Goal: Information Seeking & Learning: Learn about a topic

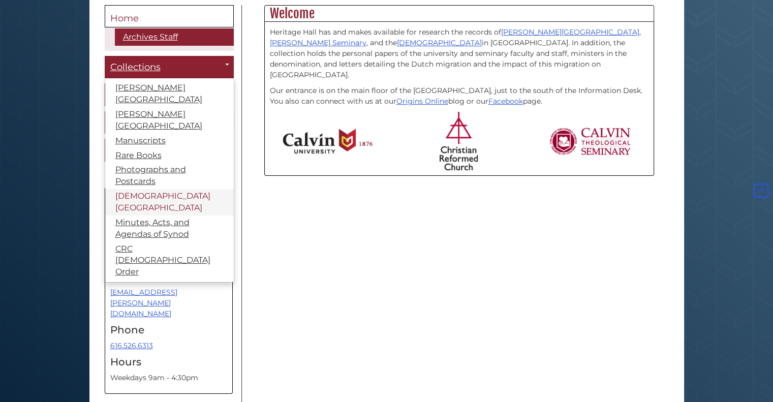
scroll to position [305, 0]
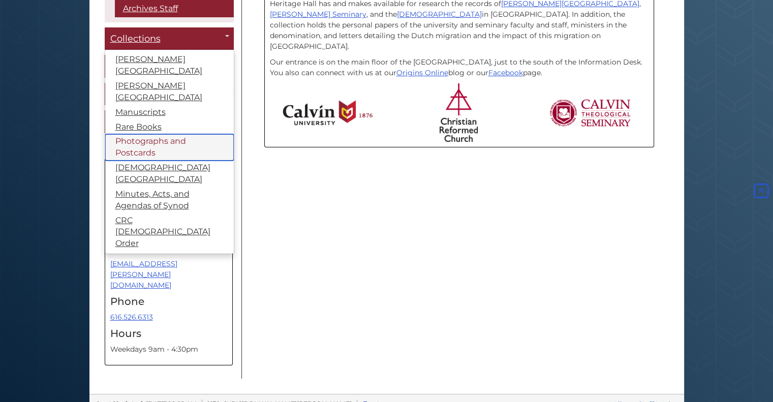
click at [138, 134] on link "Photographs and Postcards" at bounding box center [169, 147] width 129 height 26
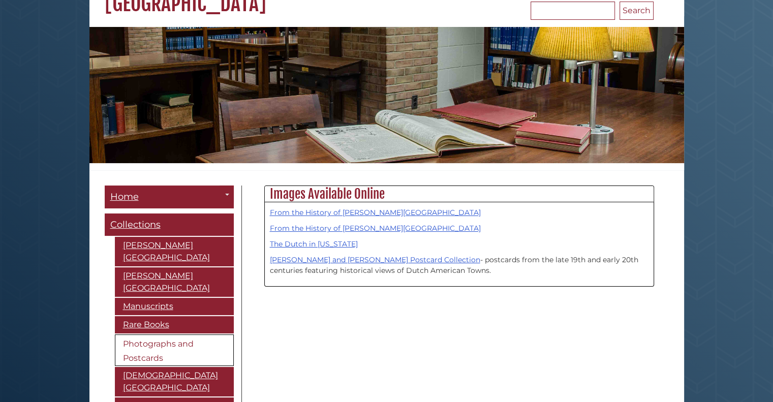
scroll to position [102, 0]
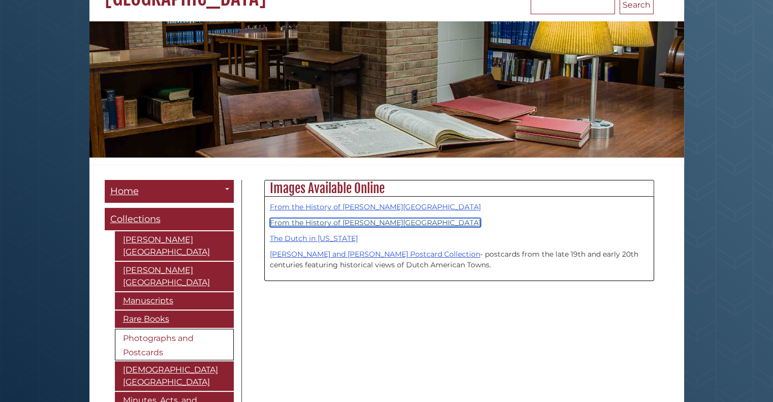
click at [366, 223] on link "From the History of [PERSON_NAME][GEOGRAPHIC_DATA]" at bounding box center [375, 222] width 211 height 9
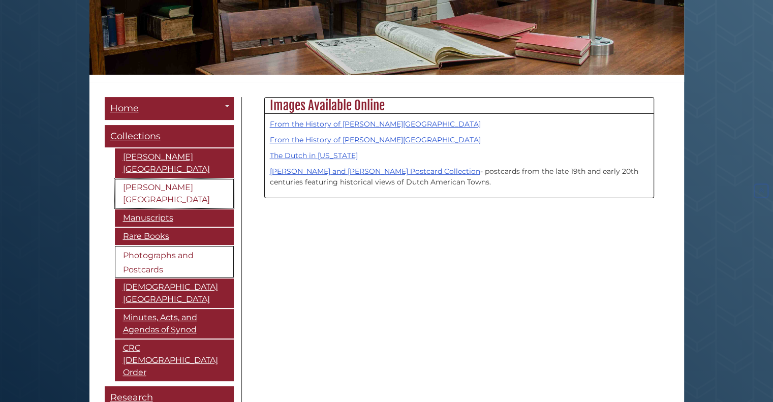
scroll to position [203, 0]
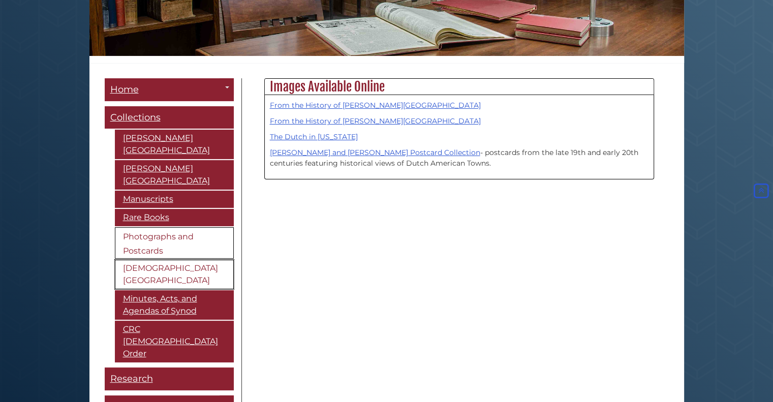
click at [154, 263] on link "[DEMOGRAPHIC_DATA][GEOGRAPHIC_DATA]" at bounding box center [174, 274] width 119 height 29
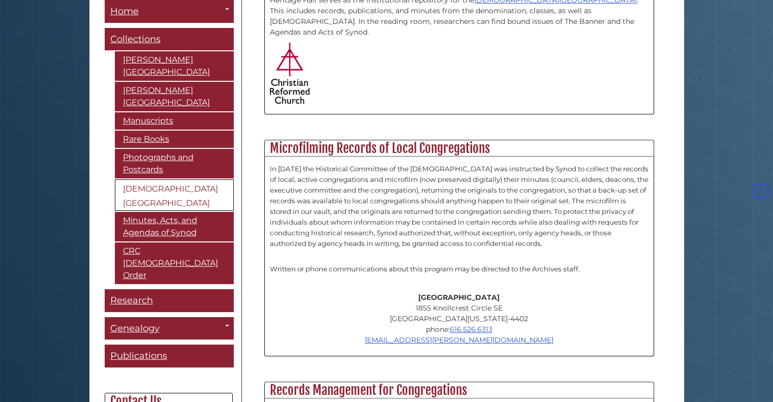
scroll to position [610, 0]
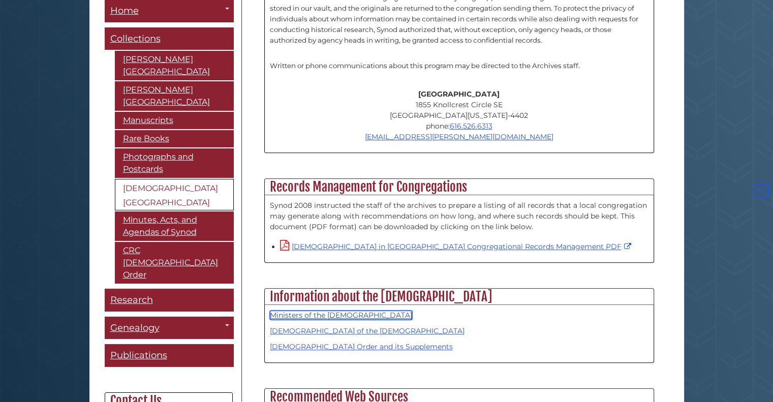
click at [368, 311] on link "Ministers of the Christian Reformed Church" at bounding box center [341, 315] width 142 height 9
